Goal: Transaction & Acquisition: Download file/media

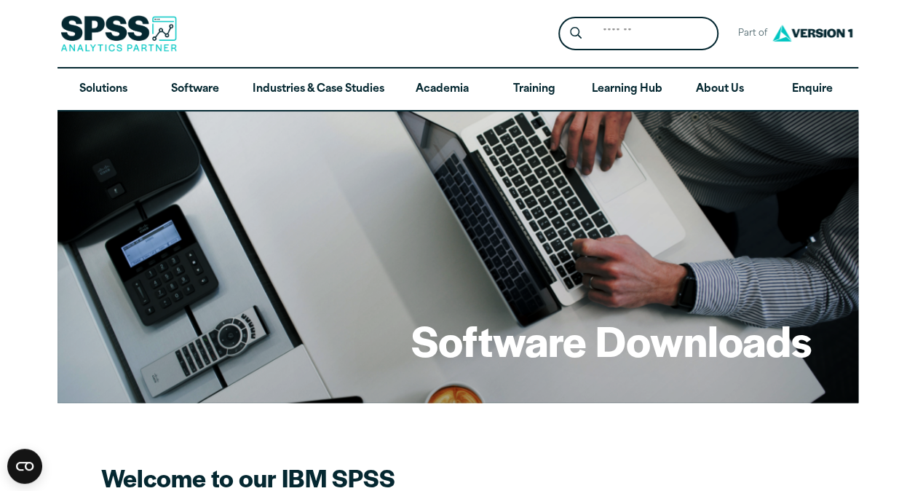
click at [622, 402] on div "Software Downloads" at bounding box center [457, 256] width 801 height 291
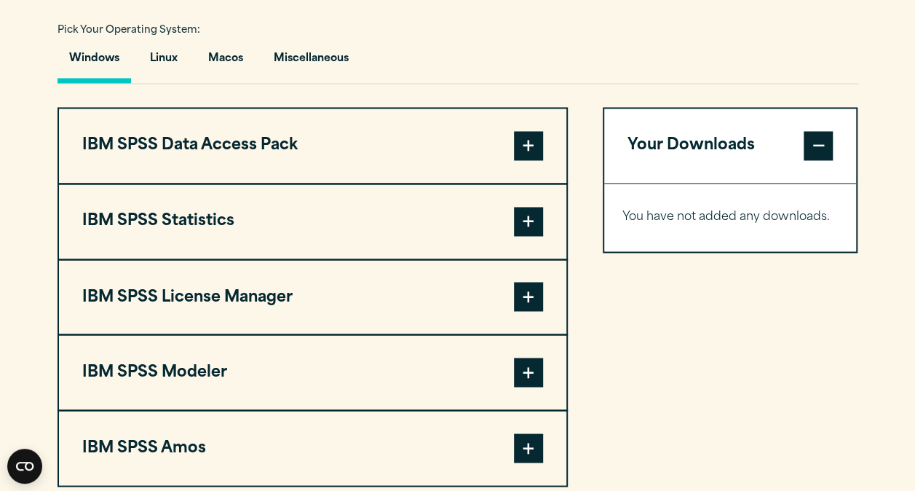
scroll to position [1106, 0]
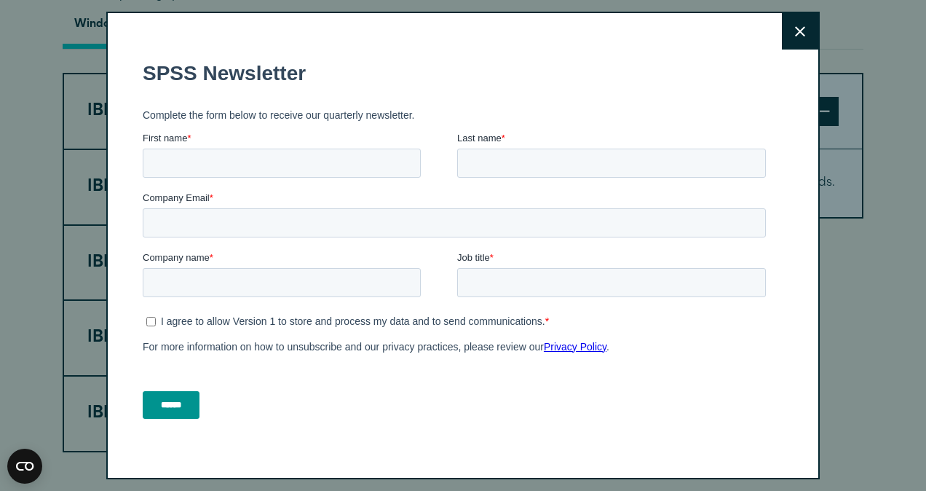
click at [795, 29] on icon at bounding box center [800, 31] width 10 height 11
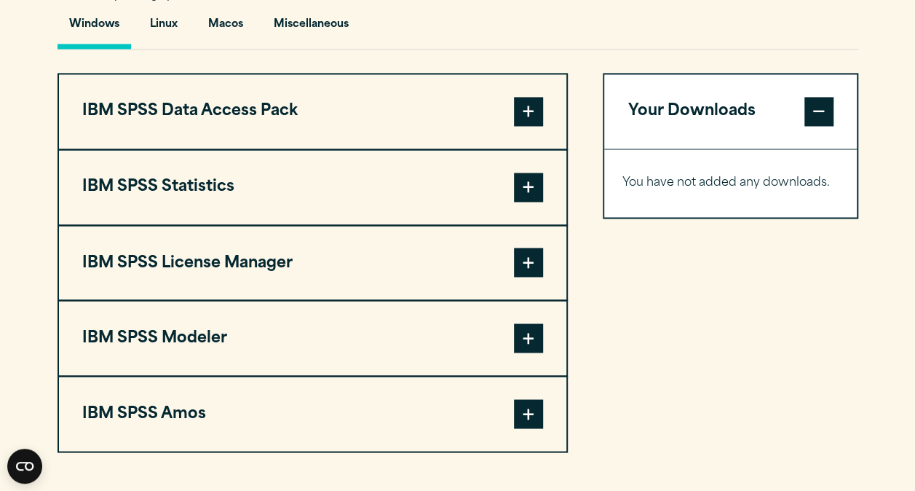
click at [870, 105] on div "Search for: Submit Site Search Part of Open Site Search Open Site Menu Close" at bounding box center [457, 280] width 915 height 2772
click at [210, 174] on button "IBM SPSS Statistics" at bounding box center [312, 187] width 507 height 74
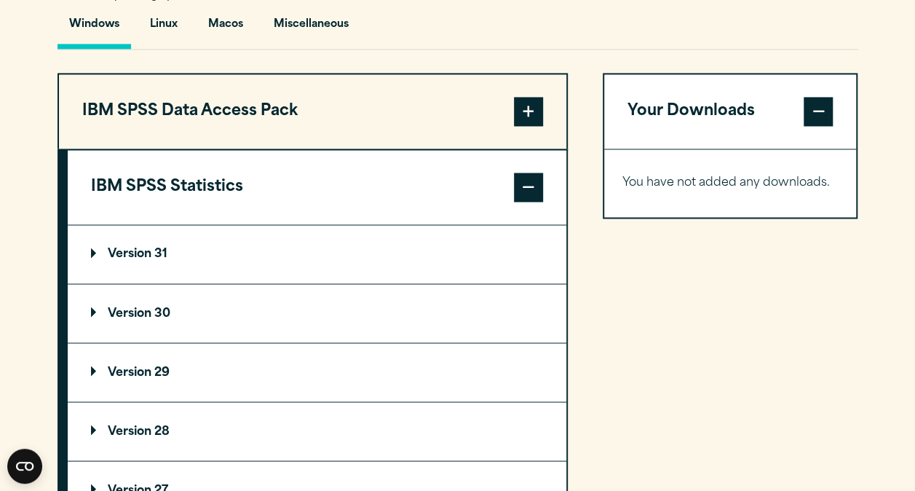
click at [626, 277] on div "Your Downloads You have not added any downloads. Download 0 Items" at bounding box center [730, 440] width 255 height 734
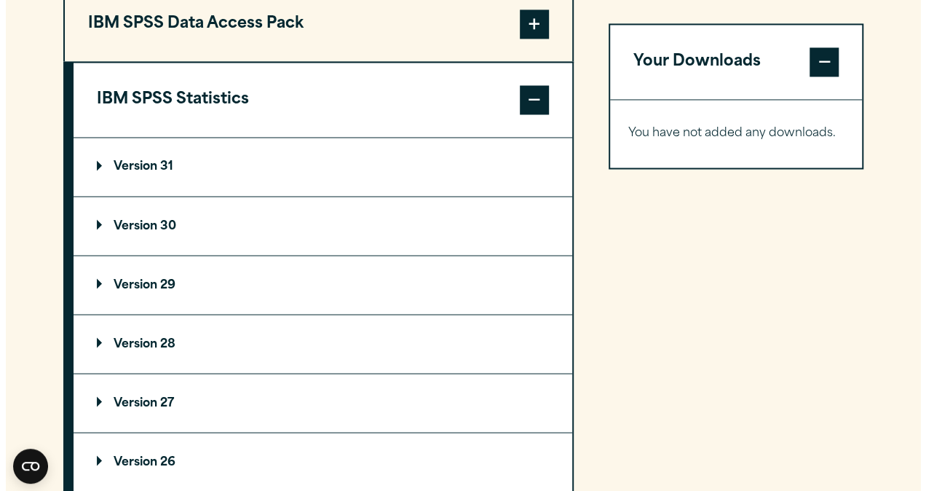
scroll to position [1223, 0]
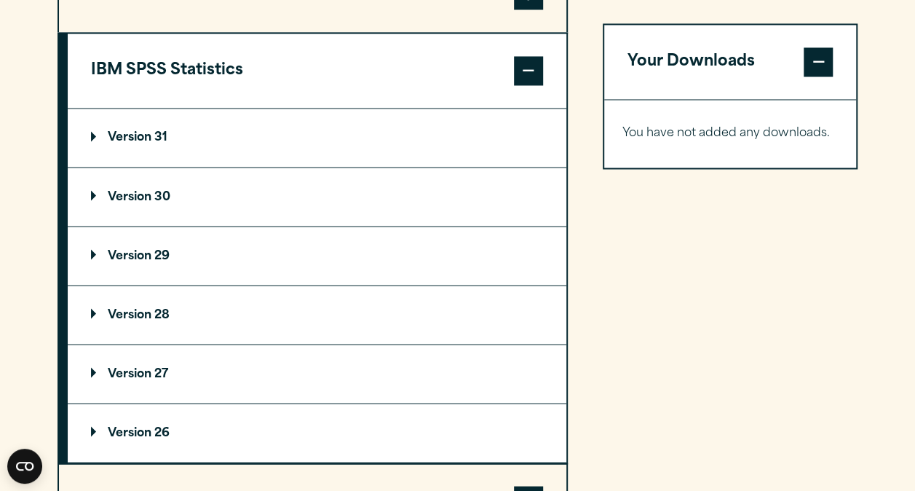
click at [148, 191] on p "Version 30" at bounding box center [130, 197] width 79 height 12
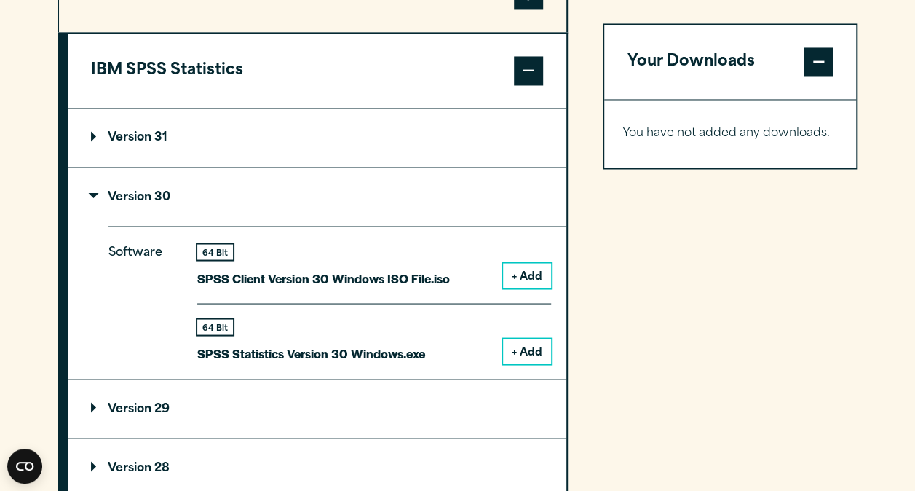
click at [512, 346] on button "+ Add" at bounding box center [527, 350] width 48 height 25
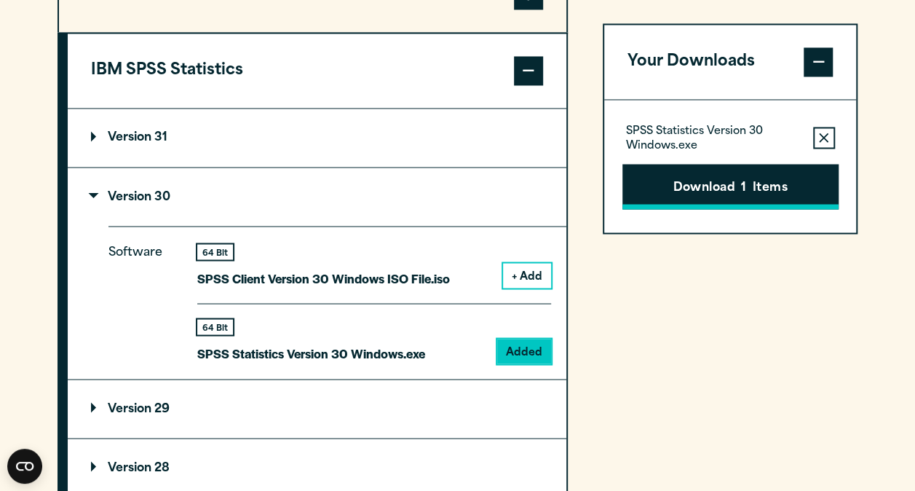
click at [723, 197] on button "Download 1 Items" at bounding box center [730, 186] width 216 height 45
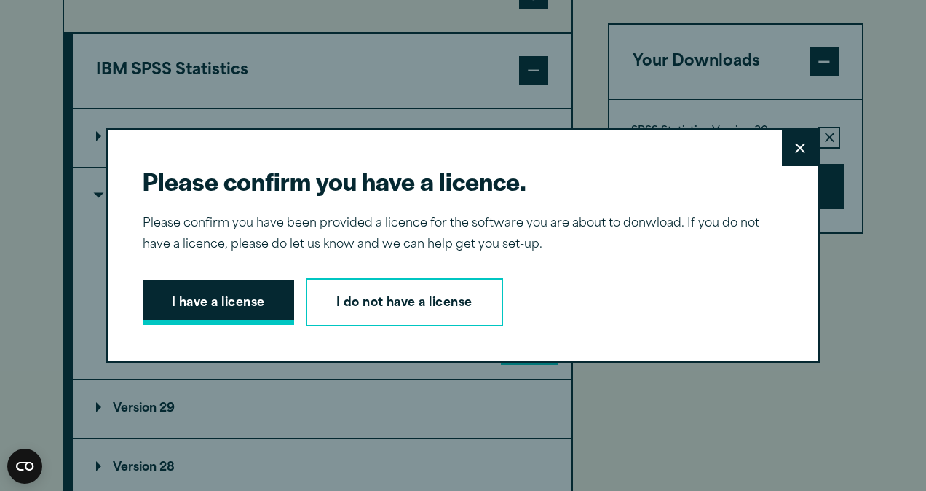
click at [245, 305] on button "I have a license" at bounding box center [218, 301] width 151 height 45
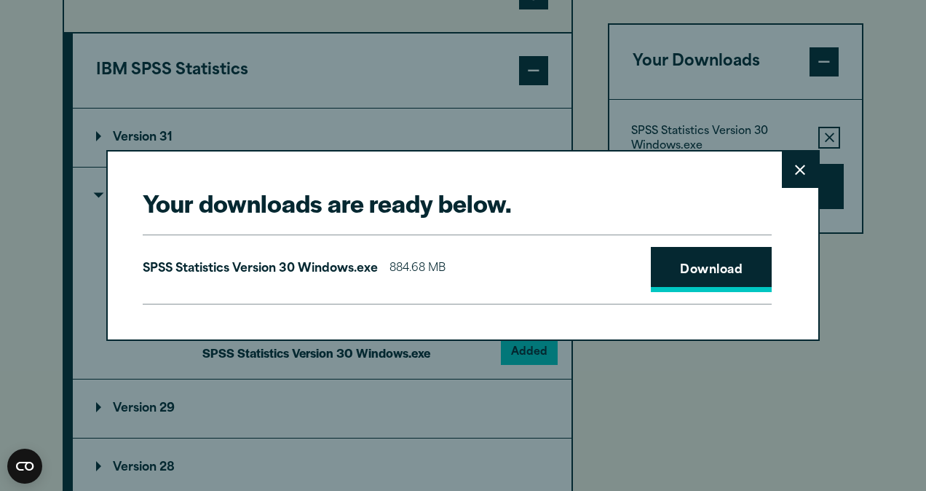
click at [710, 274] on link "Download" at bounding box center [711, 269] width 121 height 45
